Goal: Complete application form

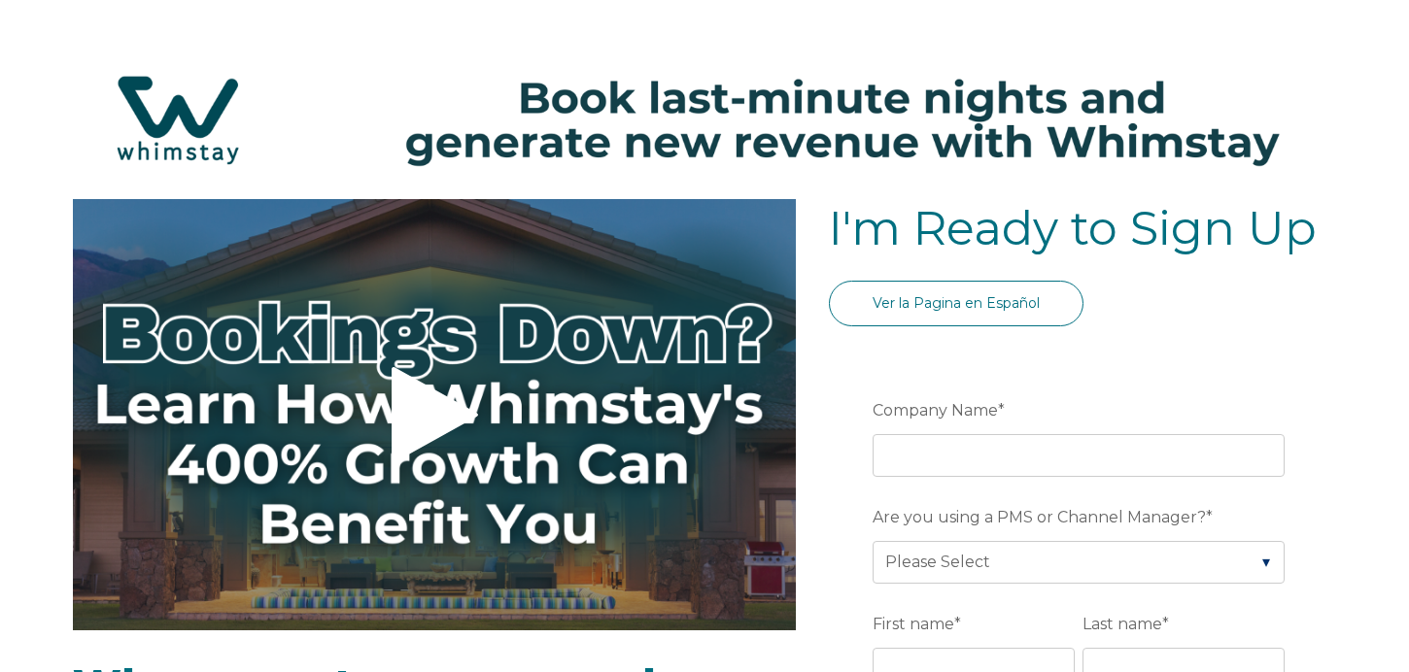
select select "US"
select select "Standard"
select select "US"
select select "Standard"
select select "US"
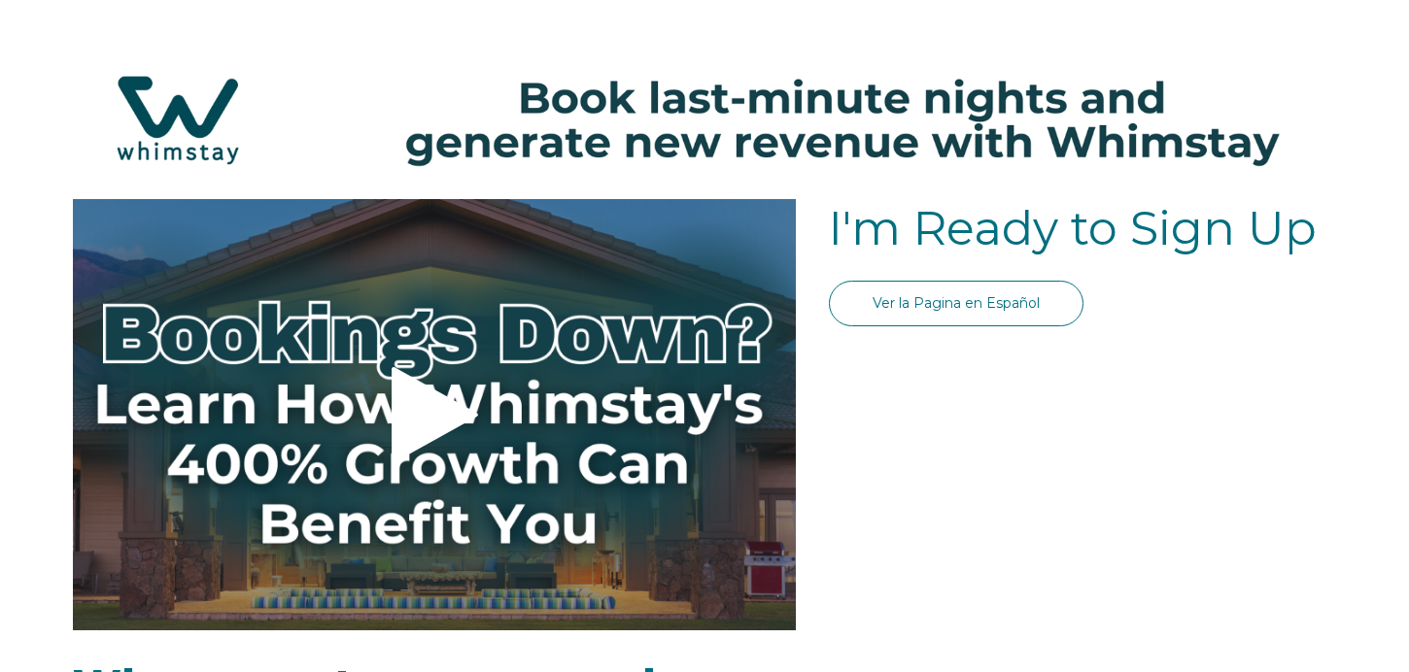
select select "Standard"
select select "US"
select select "Standard"
select select "US"
select select "Standard"
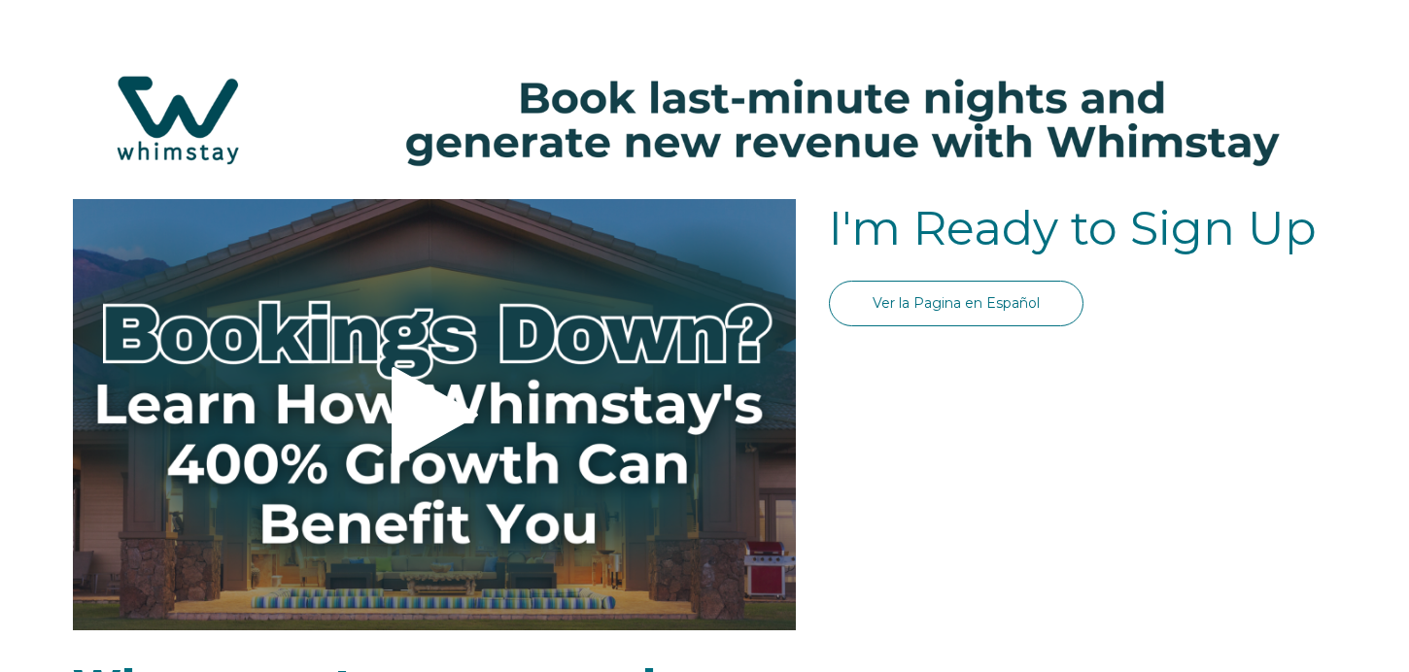
select select "US"
select select "Standard"
